Goal: Transaction & Acquisition: Download file/media

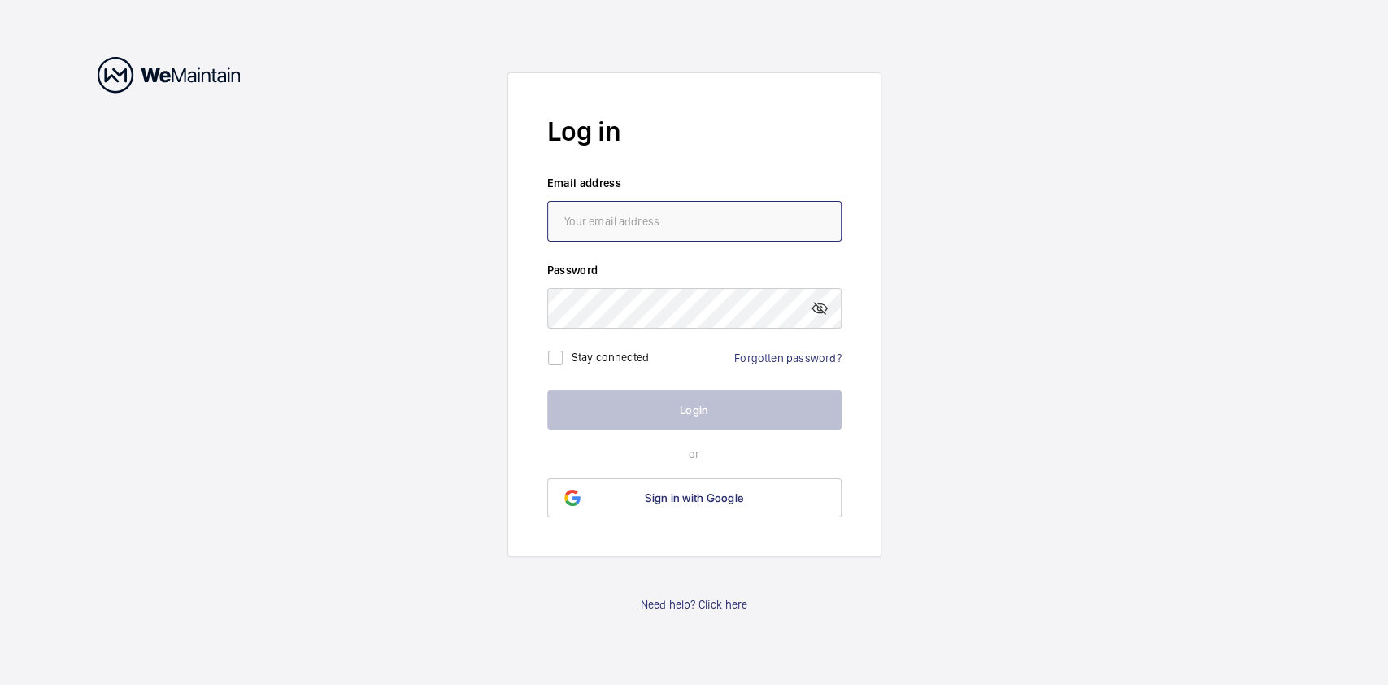
type input "[PERSON_NAME][EMAIL_ADDRESS][PERSON_NAME][DOMAIN_NAME]"
click at [598, 409] on button "Login" at bounding box center [694, 409] width 294 height 39
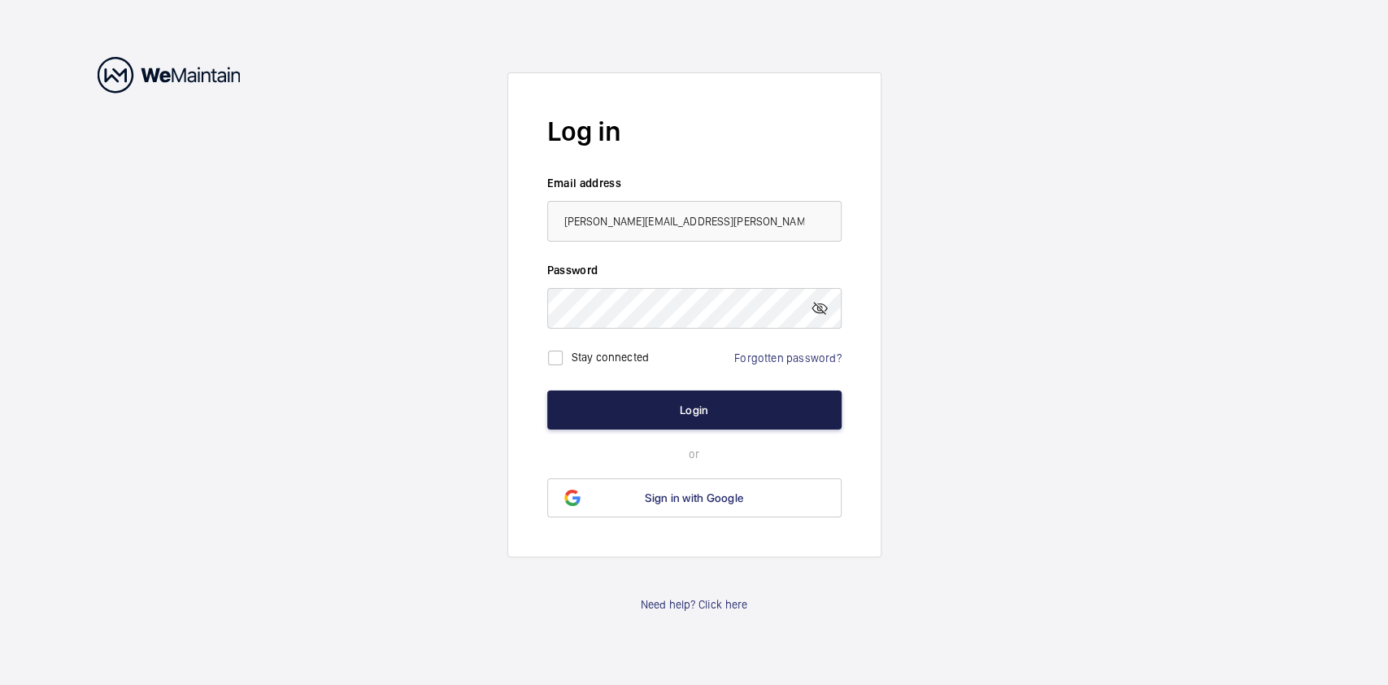
click at [598, 409] on button "Login" at bounding box center [694, 409] width 294 height 39
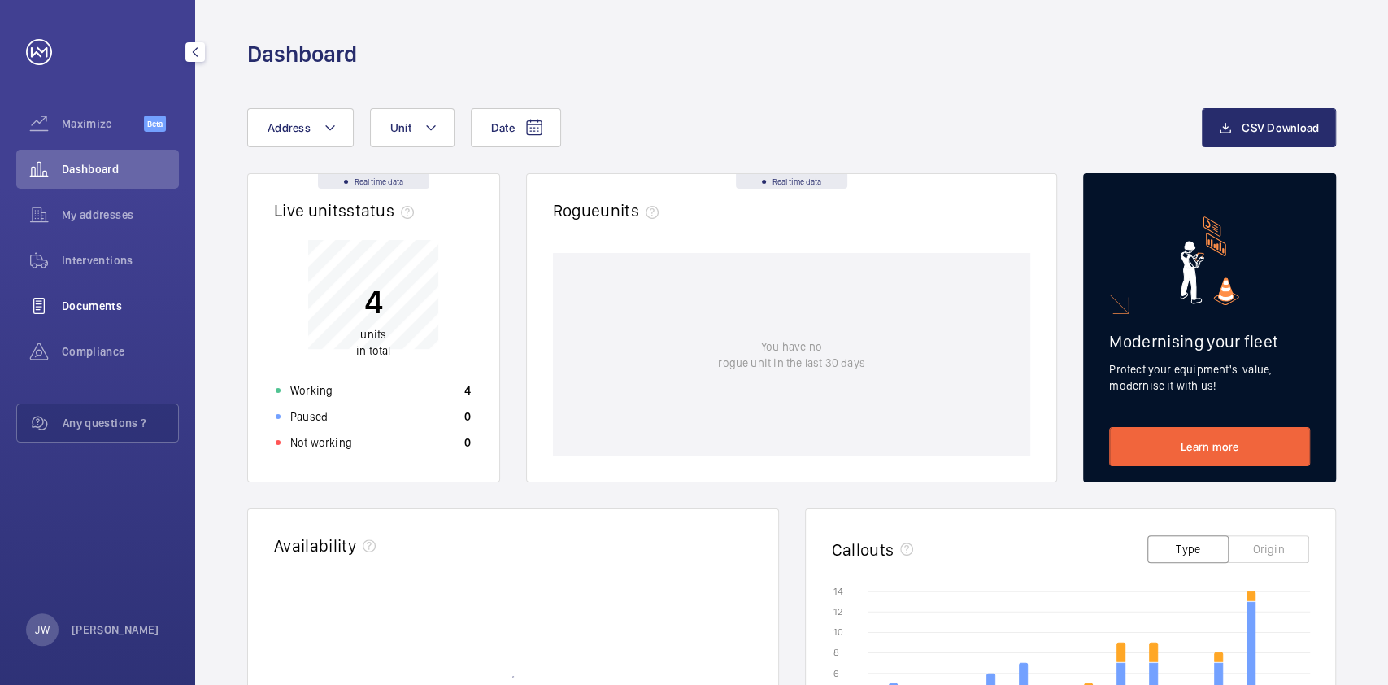
click at [104, 305] on span "Documents" at bounding box center [120, 306] width 117 height 16
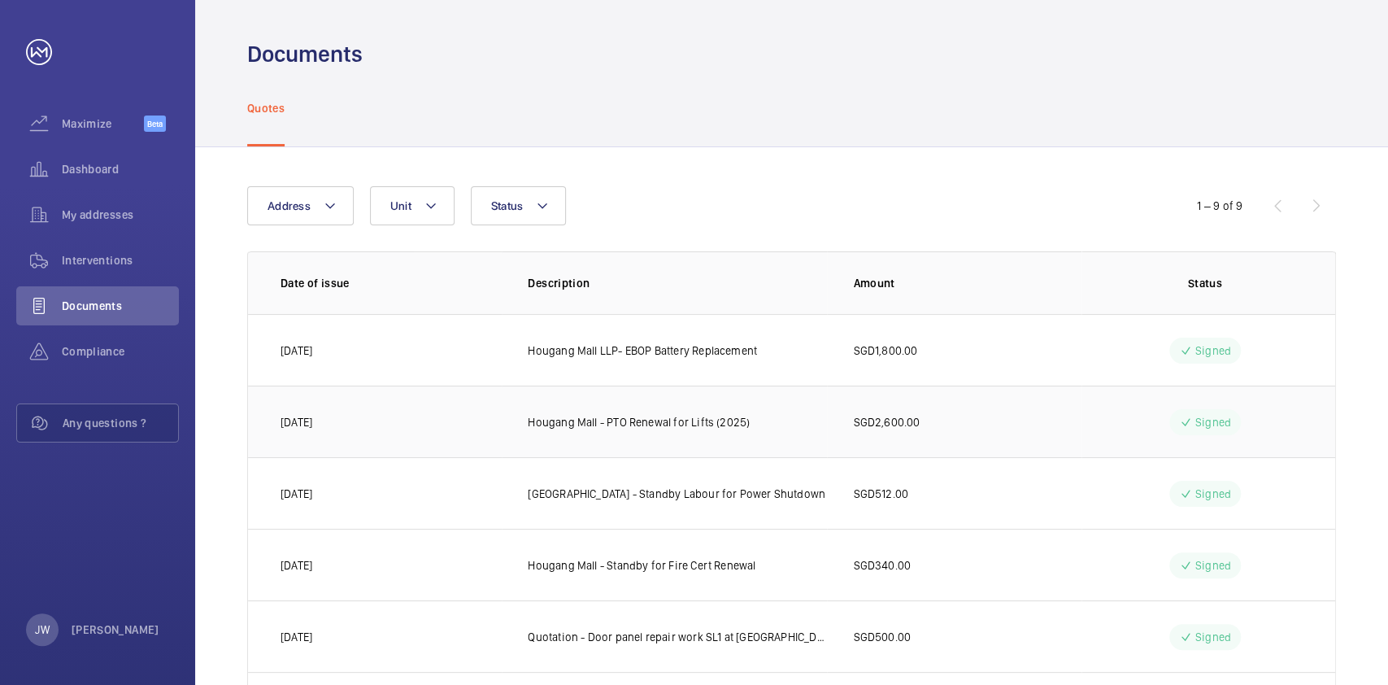
click at [693, 411] on td "Hougang Mall - PTO Renewal for Lifts (2025)" at bounding box center [664, 421] width 325 height 72
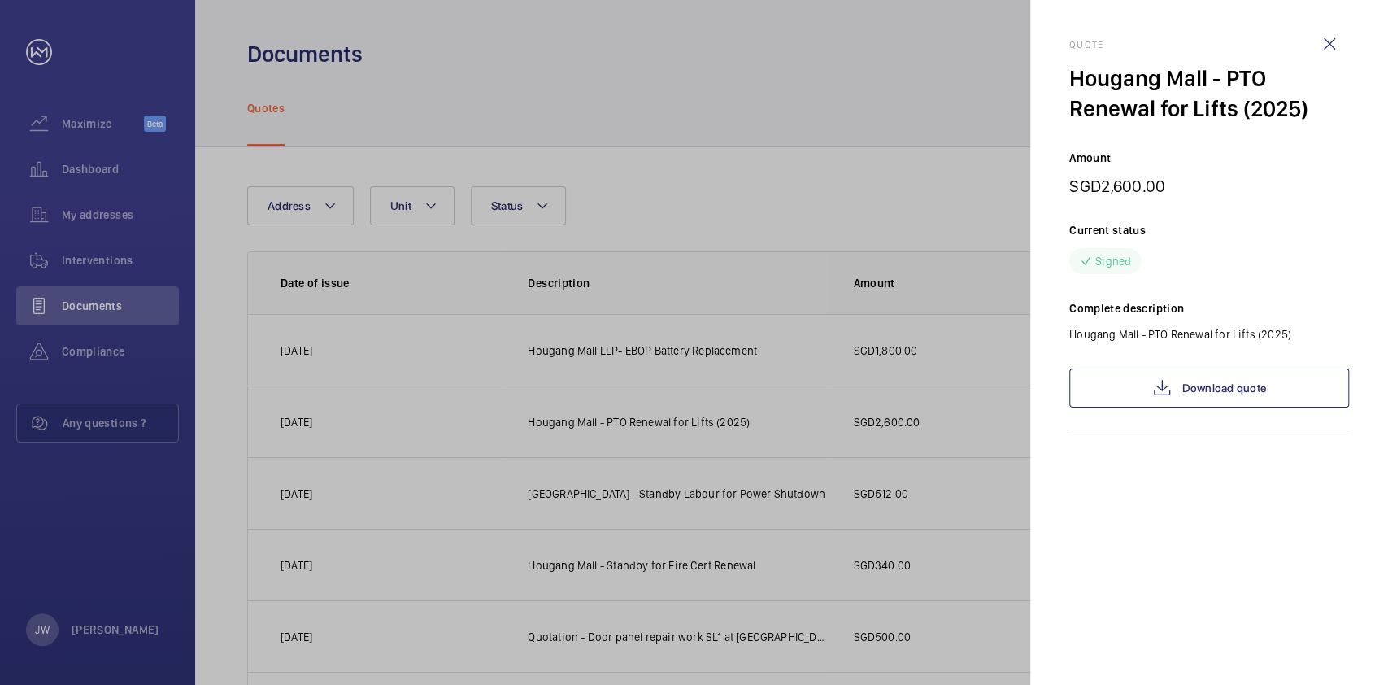
click at [513, 67] on div at bounding box center [694, 342] width 1388 height 685
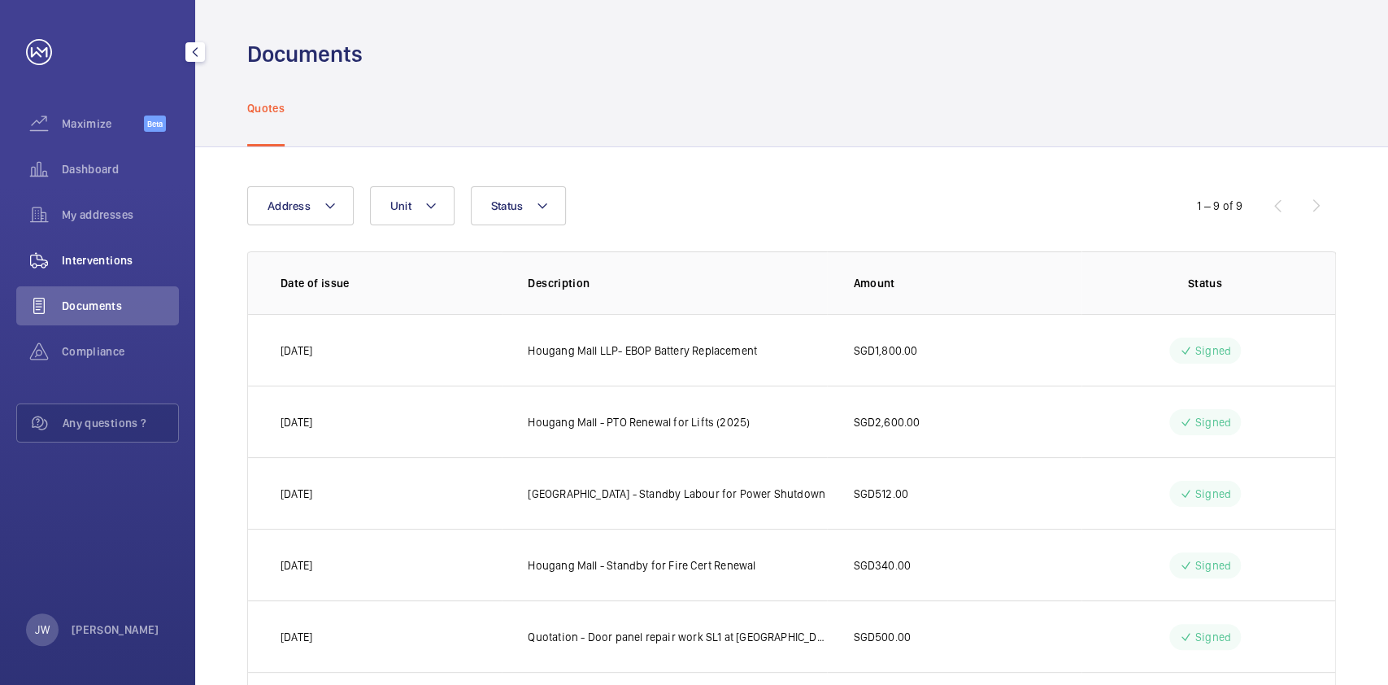
click at [141, 252] on span "Interventions" at bounding box center [120, 260] width 117 height 16
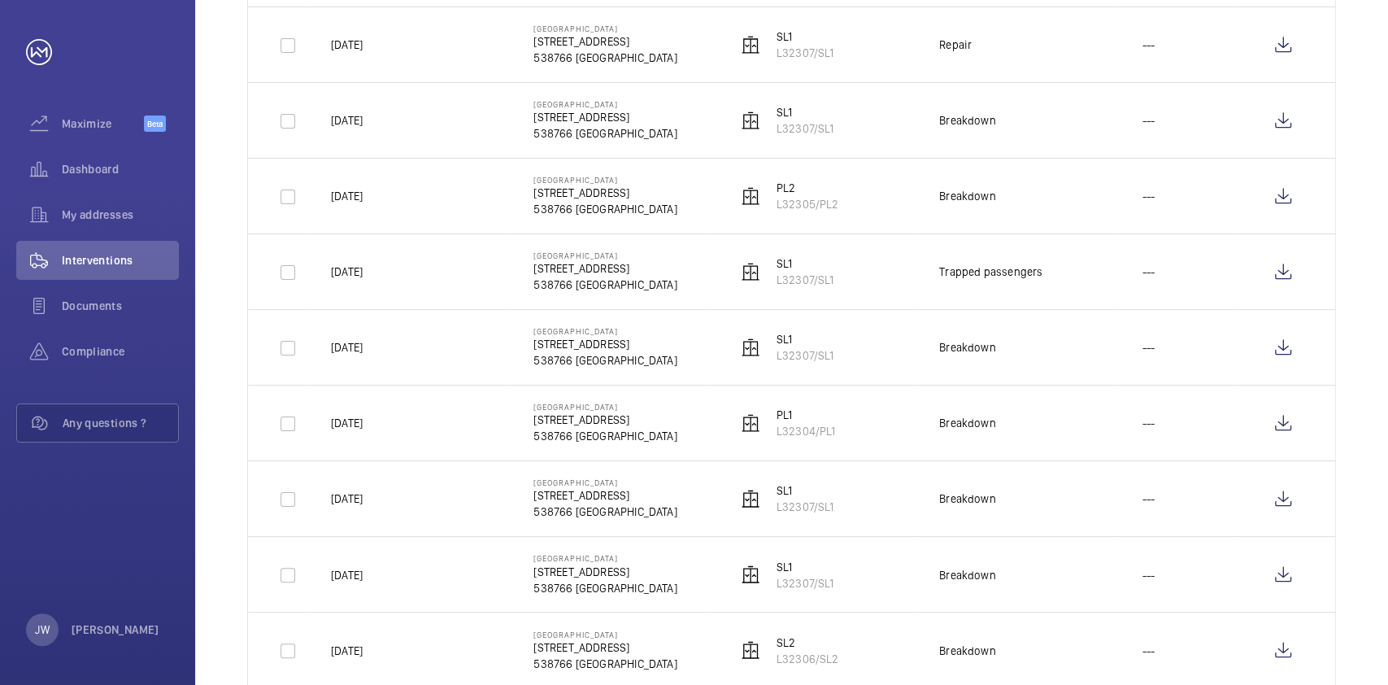
scroll to position [1517, 0]
click at [1280, 276] on wm-front-icon-button at bounding box center [1283, 271] width 39 height 39
click at [1283, 504] on wm-front-icon-button at bounding box center [1283, 498] width 39 height 39
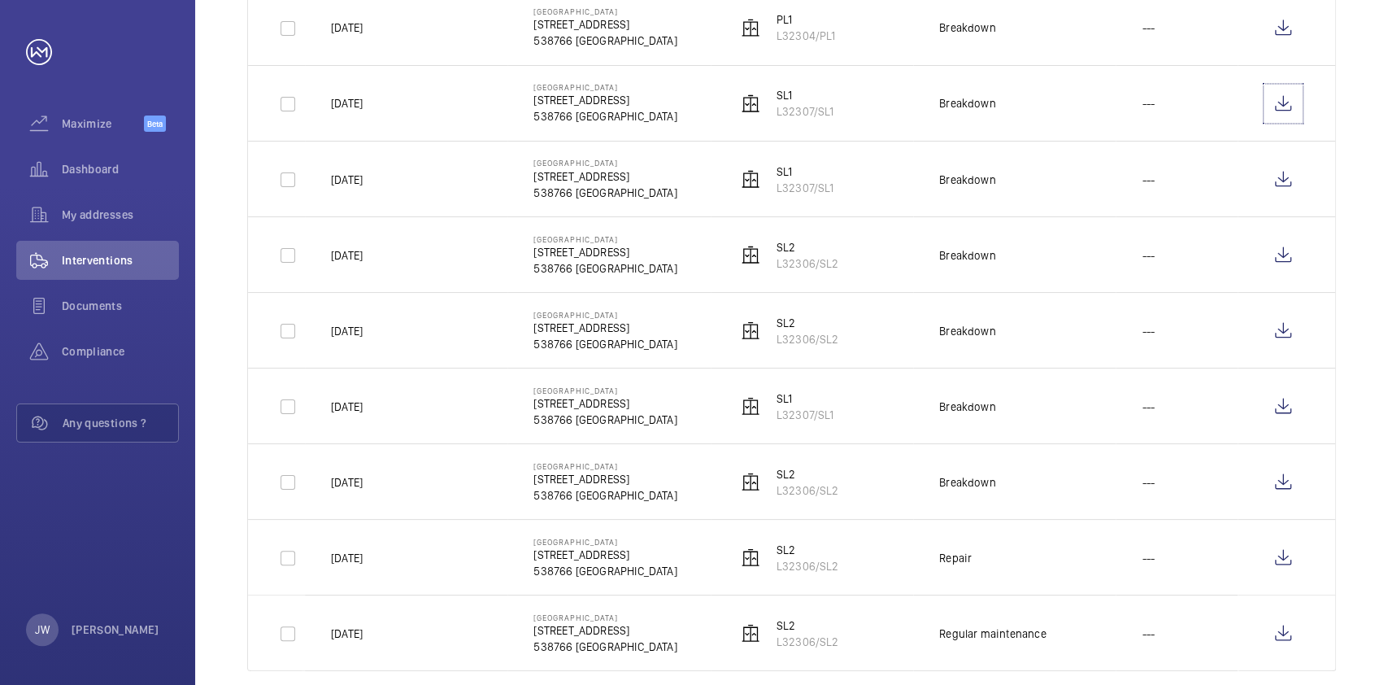
scroll to position [1945, 0]
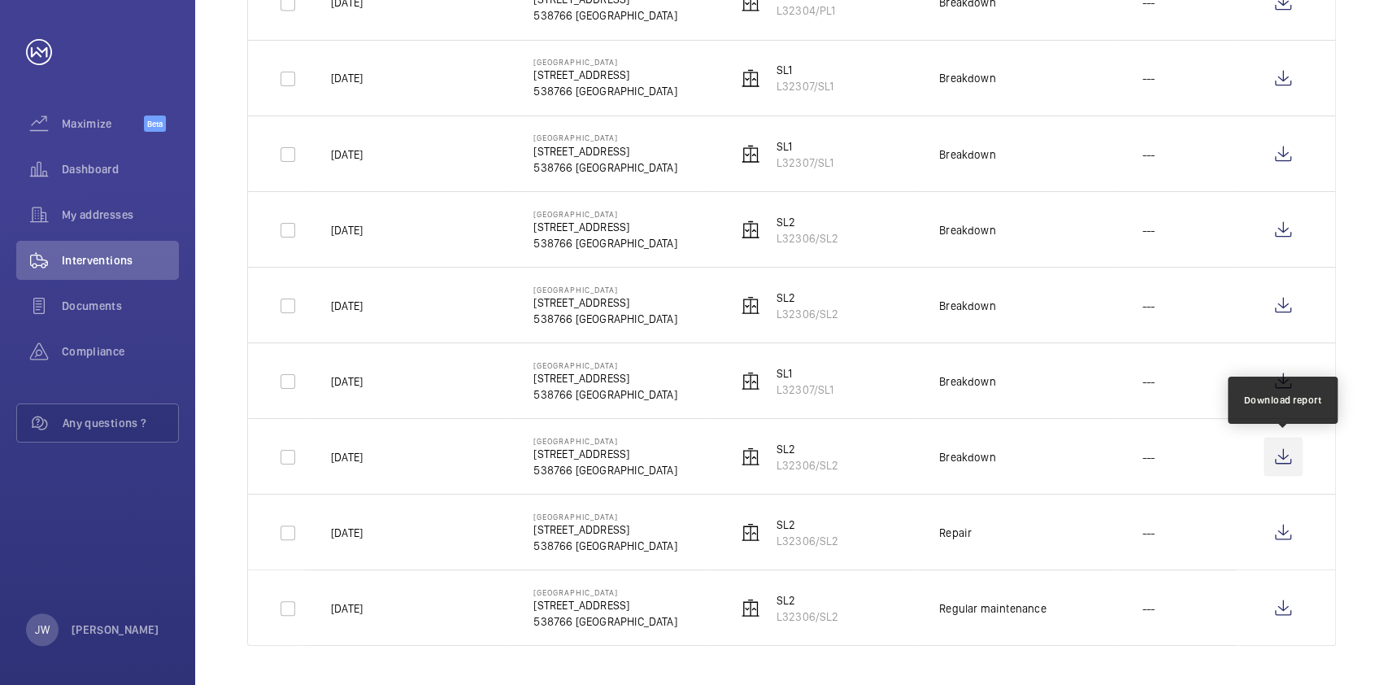
click at [1285, 457] on wm-front-icon-button at bounding box center [1283, 456] width 39 height 39
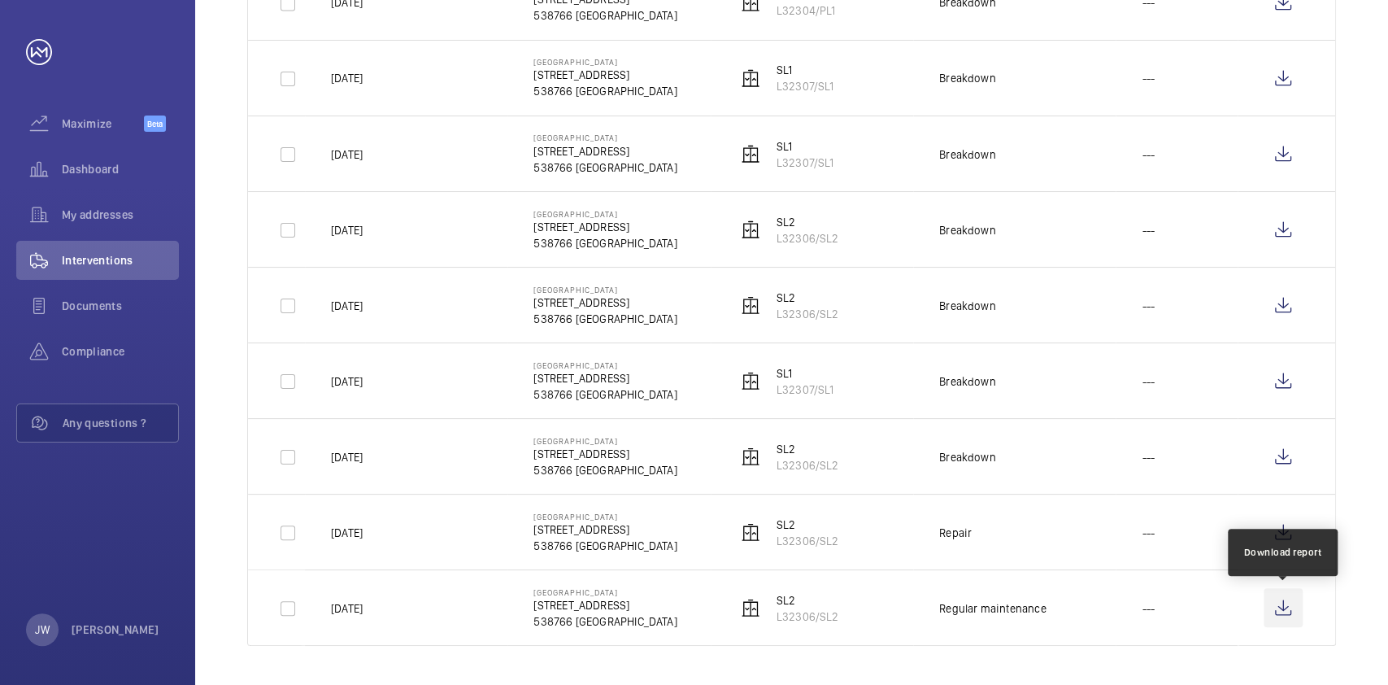
click at [1294, 601] on wm-front-icon-button at bounding box center [1283, 607] width 39 height 39
